Goal: Information Seeking & Learning: Learn about a topic

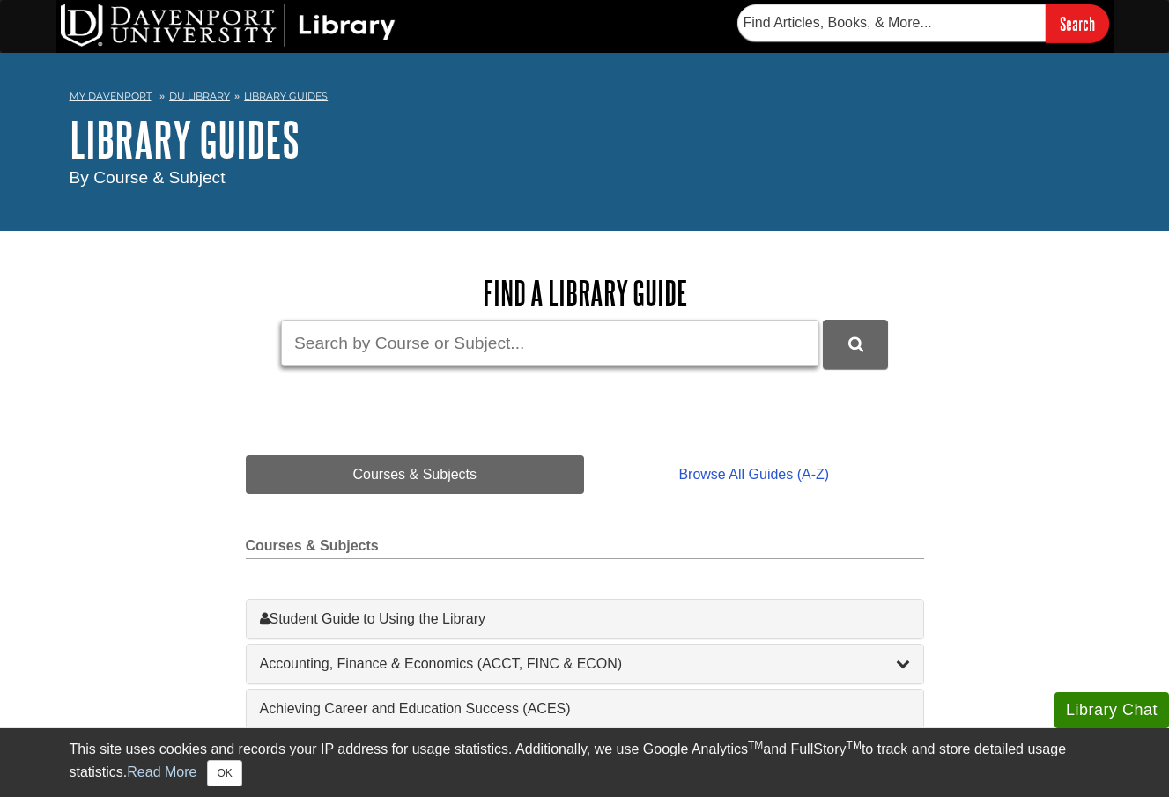
click at [593, 334] on input "Guide Search Terms" at bounding box center [550, 343] width 538 height 47
type input "data"
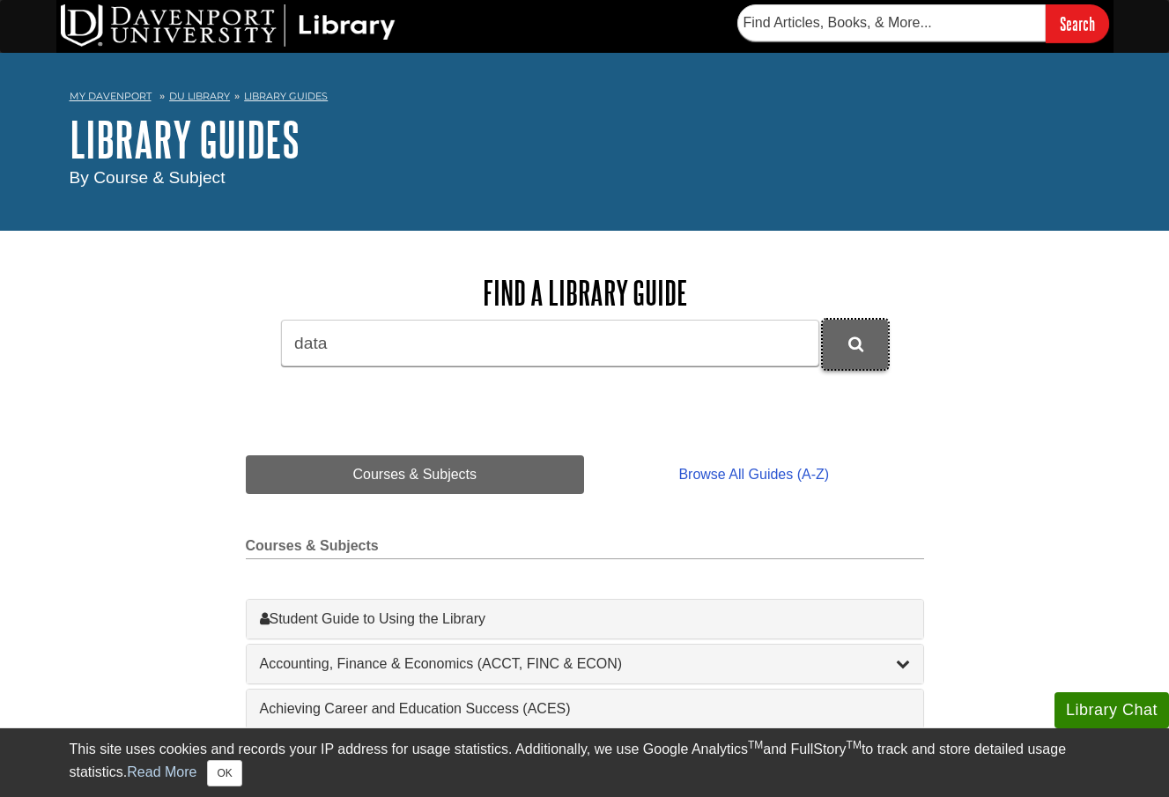
click at [825, 354] on button "DU Library Guides Search" at bounding box center [854, 344] width 65 height 48
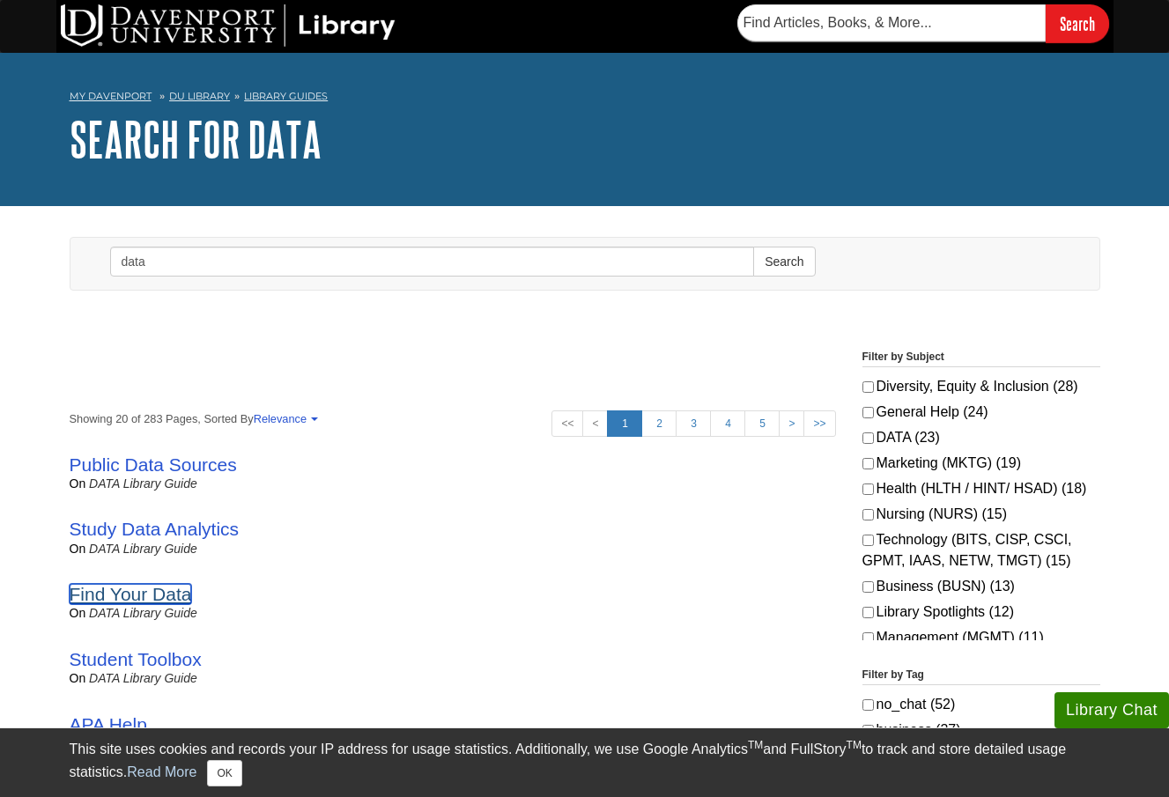
click at [145, 590] on link "Find Your Data" at bounding box center [131, 594] width 122 height 20
click at [205, 100] on link "DU Library" at bounding box center [199, 96] width 61 height 12
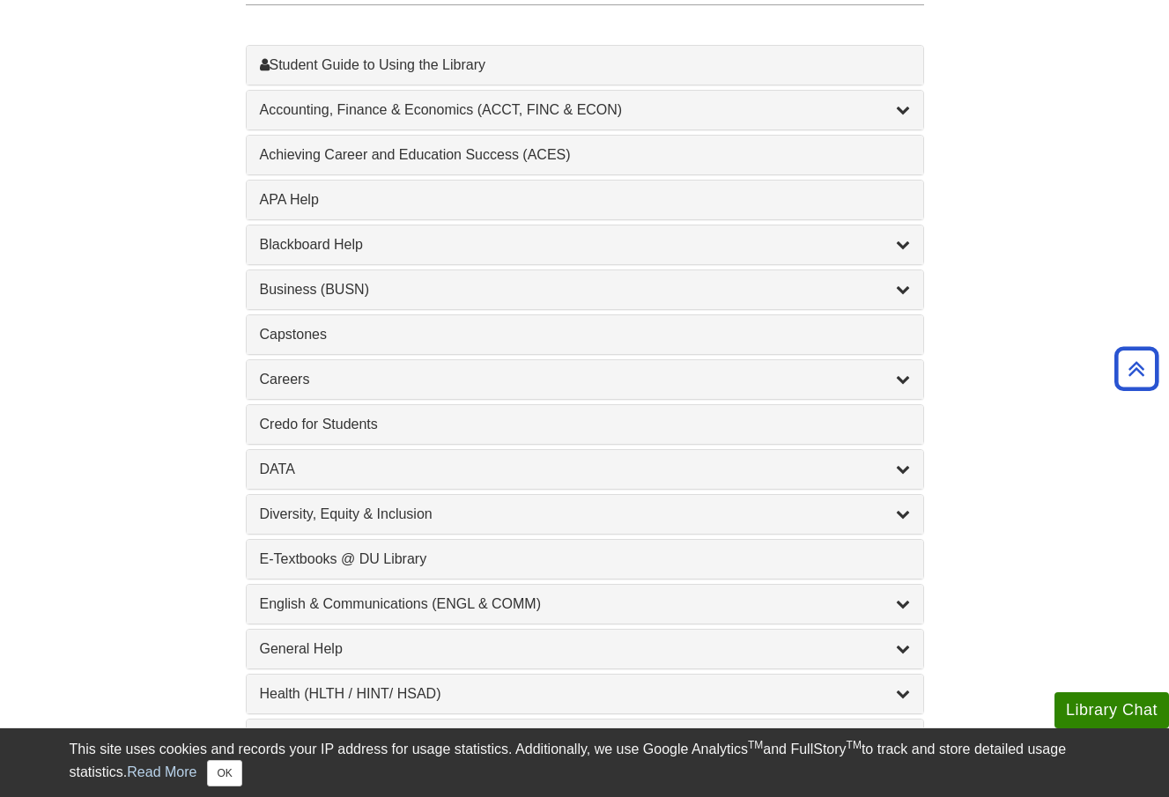
scroll to position [560, 0]
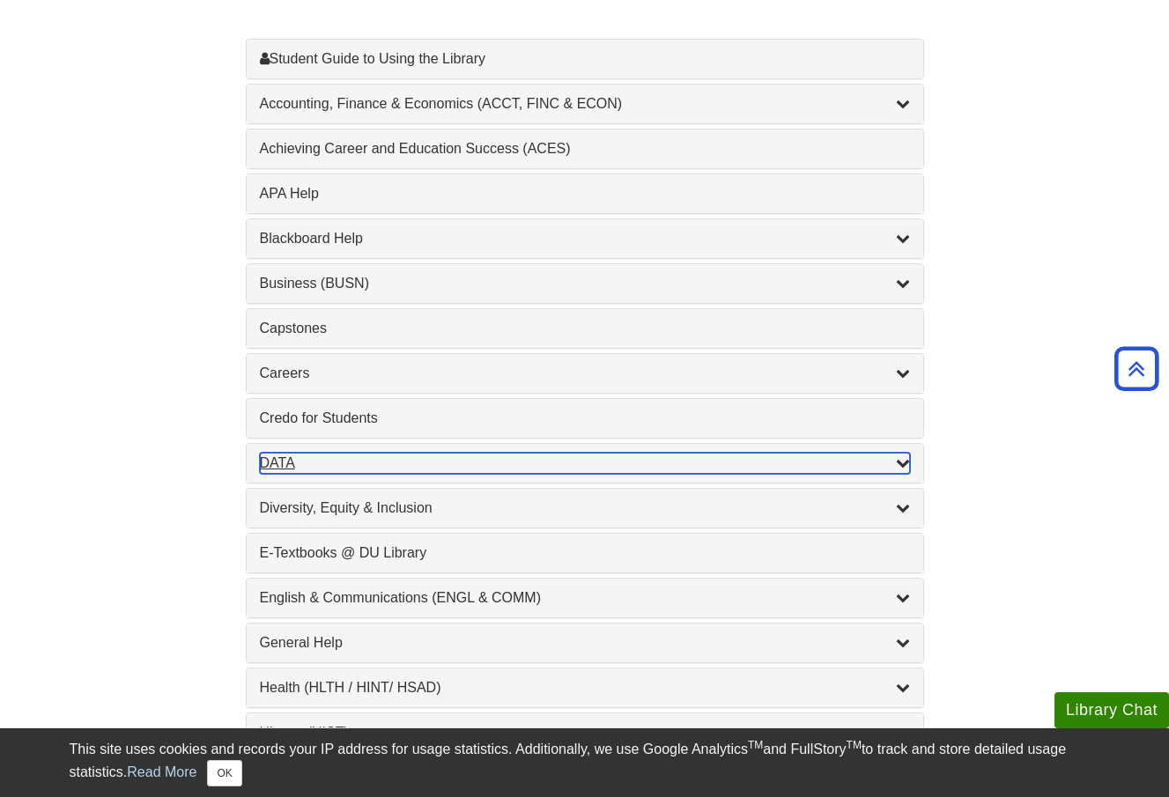
click at [307, 459] on div "DATA , 2 guides" at bounding box center [585, 463] width 650 height 21
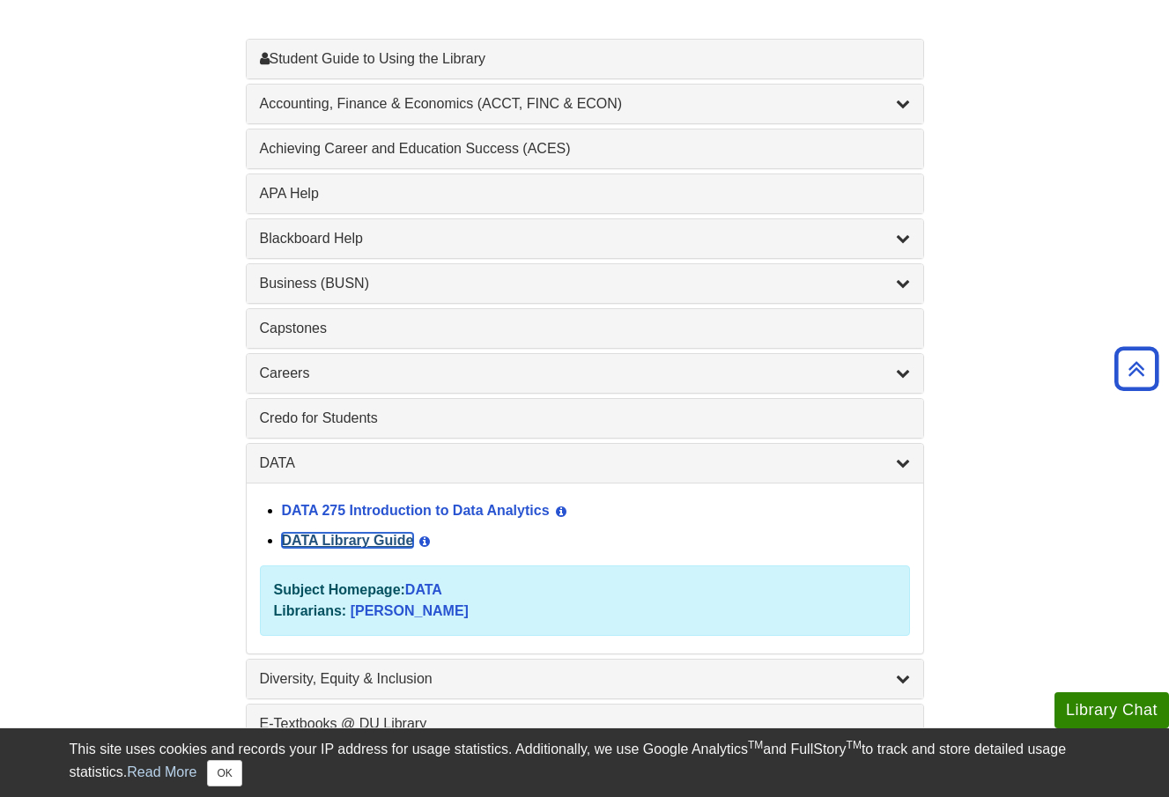
click at [362, 546] on link "DATA Library Guide" at bounding box center [348, 540] width 132 height 15
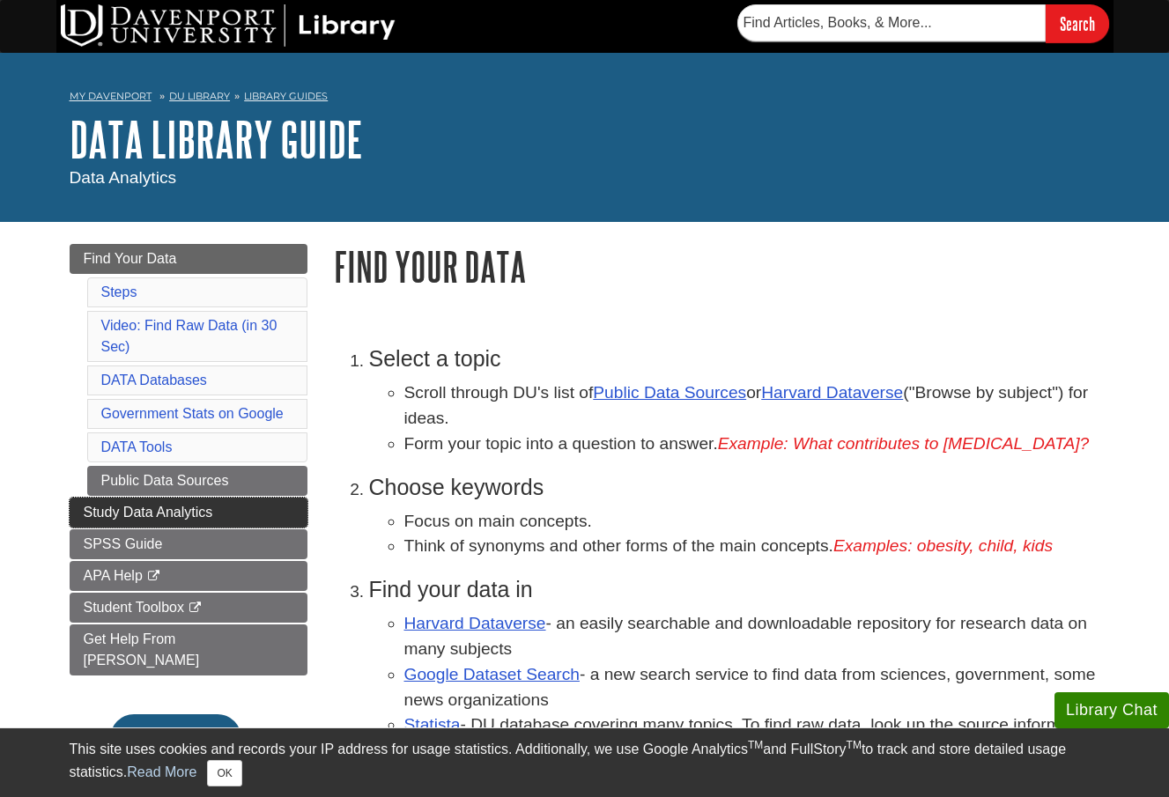
click at [122, 508] on span "Study Data Analytics" at bounding box center [148, 512] width 129 height 15
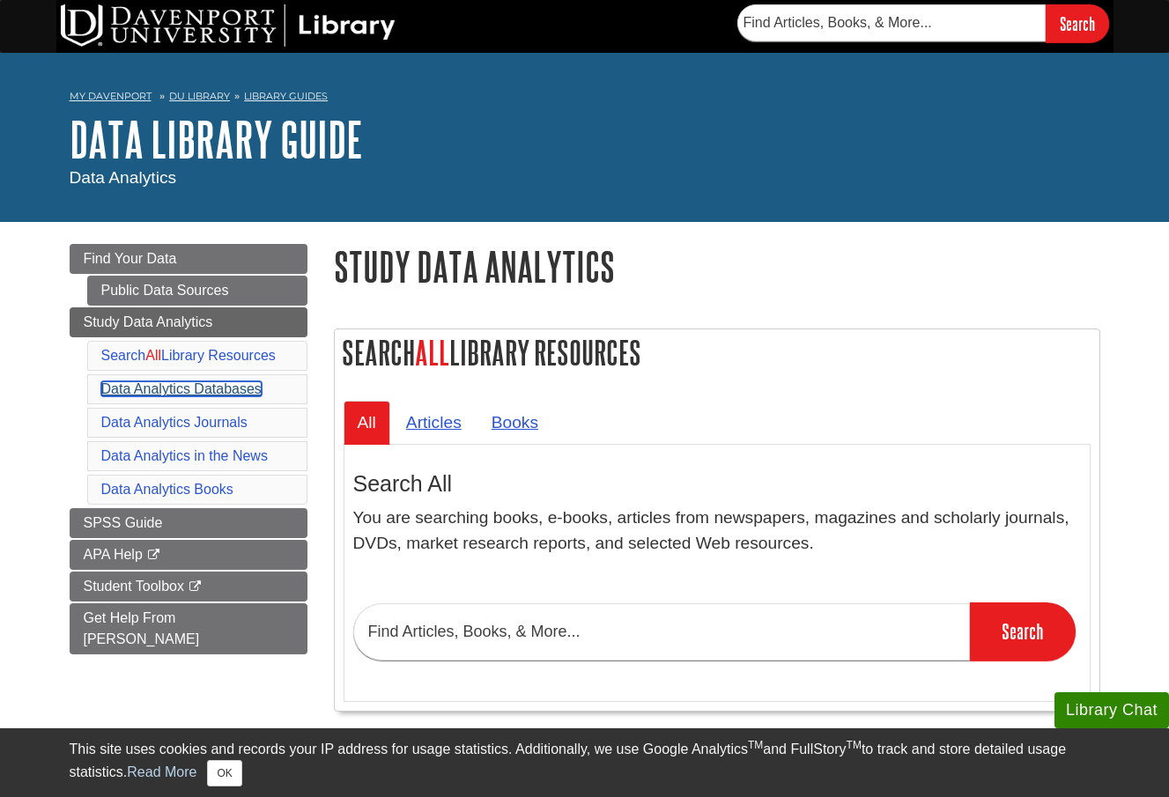
click at [188, 386] on link "Data Analytics Databases" at bounding box center [181, 388] width 160 height 15
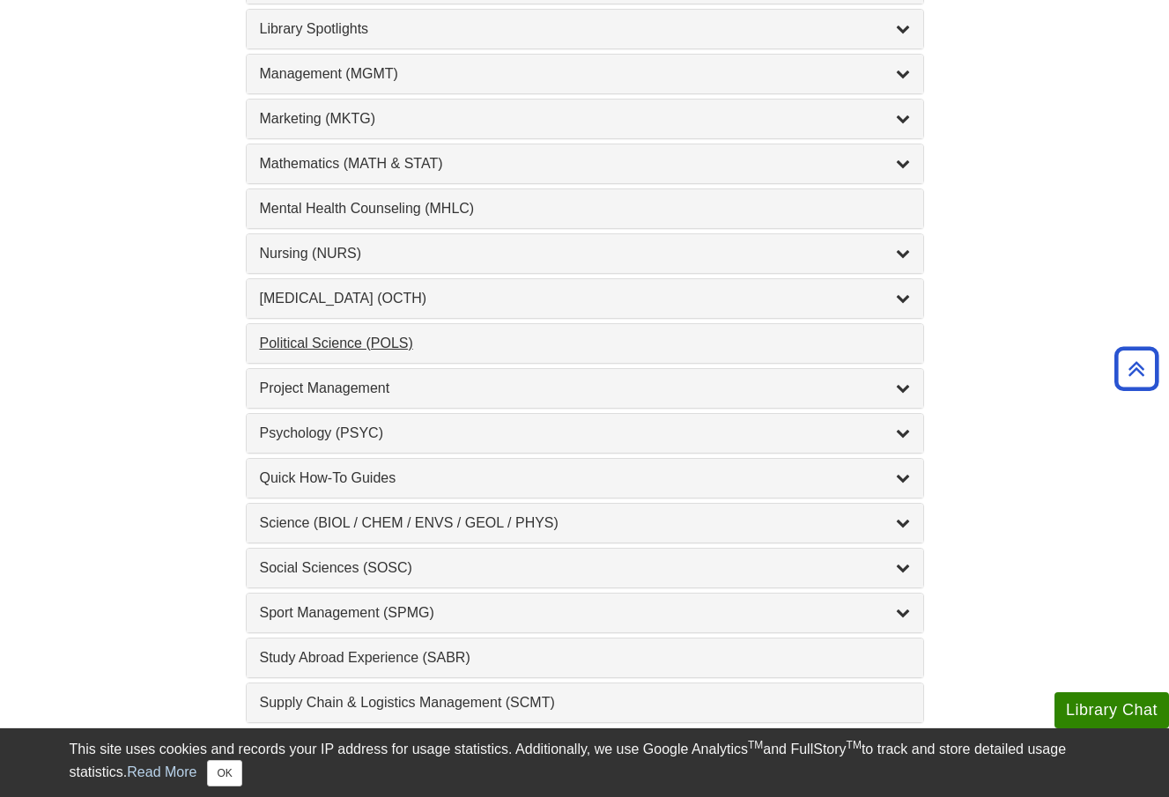
scroll to position [1531, 0]
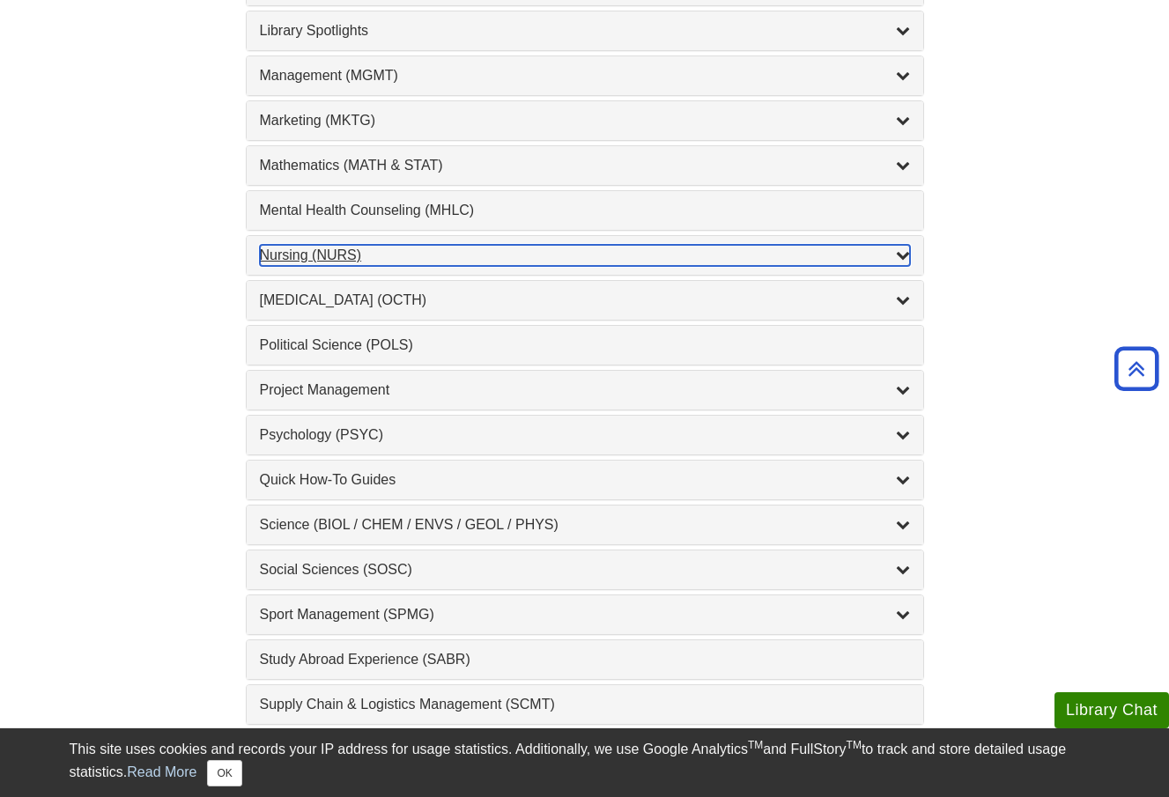
click at [319, 256] on div "Nursing (NURS) , 14 guides" at bounding box center [585, 255] width 650 height 21
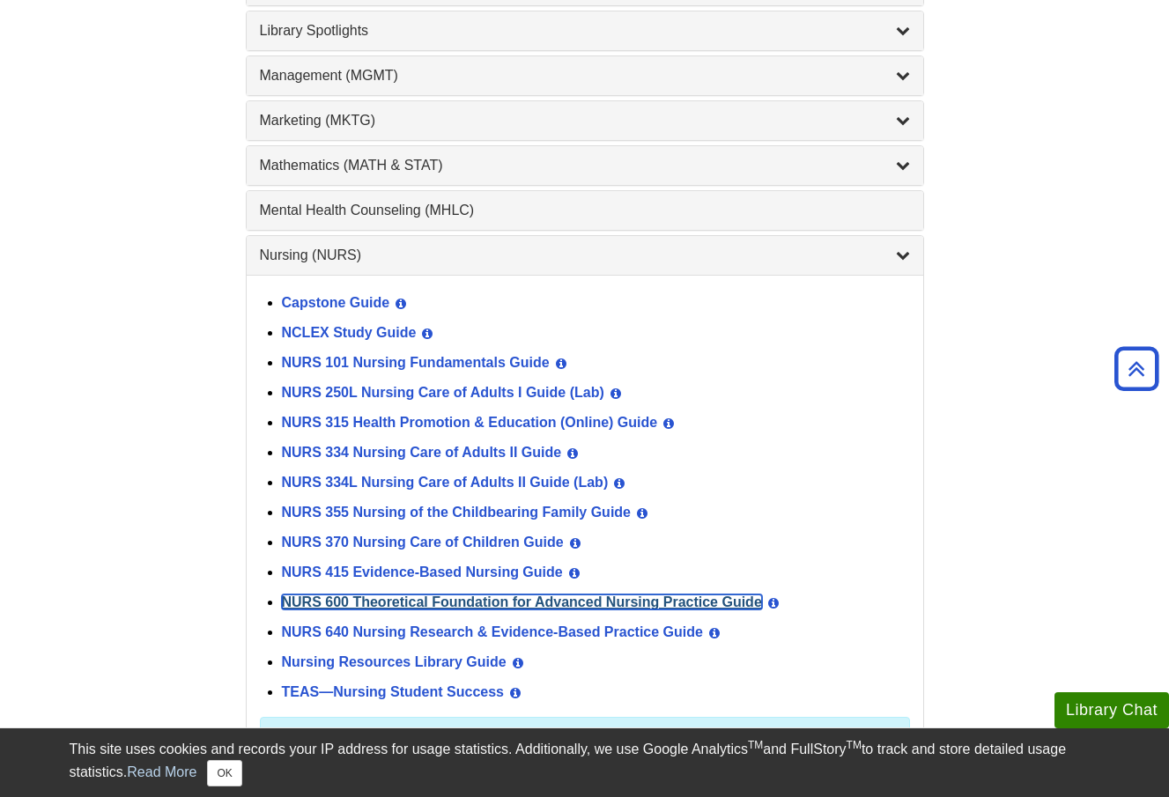
click at [401, 601] on link "NURS 600 Theoretical Foundation for Advanced Nursing Practice Guide" at bounding box center [522, 601] width 480 height 15
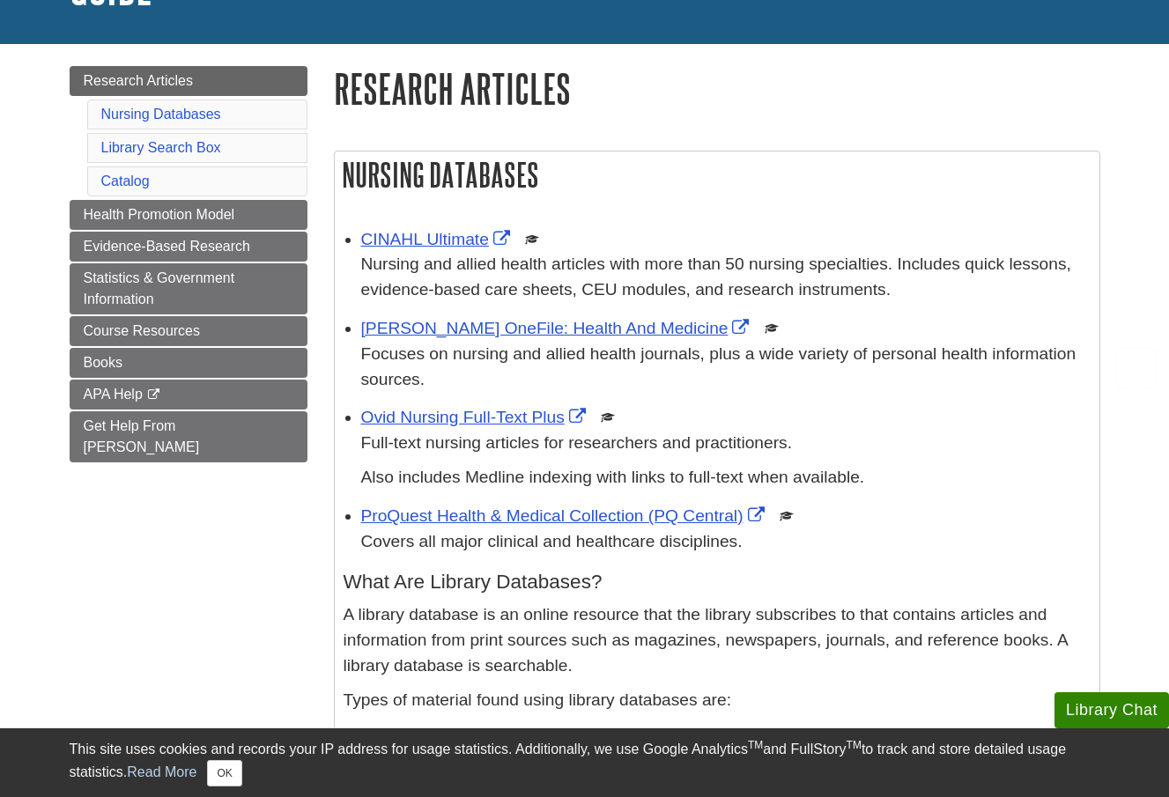
scroll to position [360, 0]
